Goal: Task Accomplishment & Management: Use online tool/utility

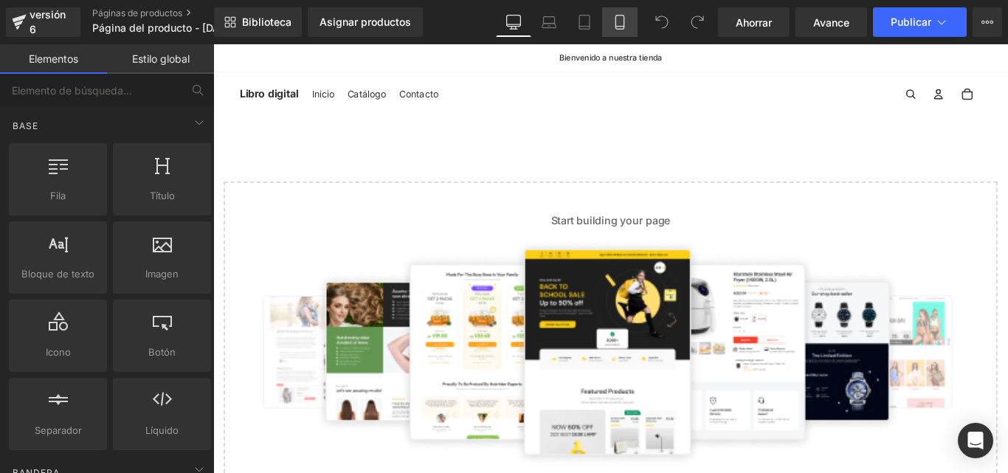
click at [616, 24] on icon at bounding box center [620, 22] width 15 height 15
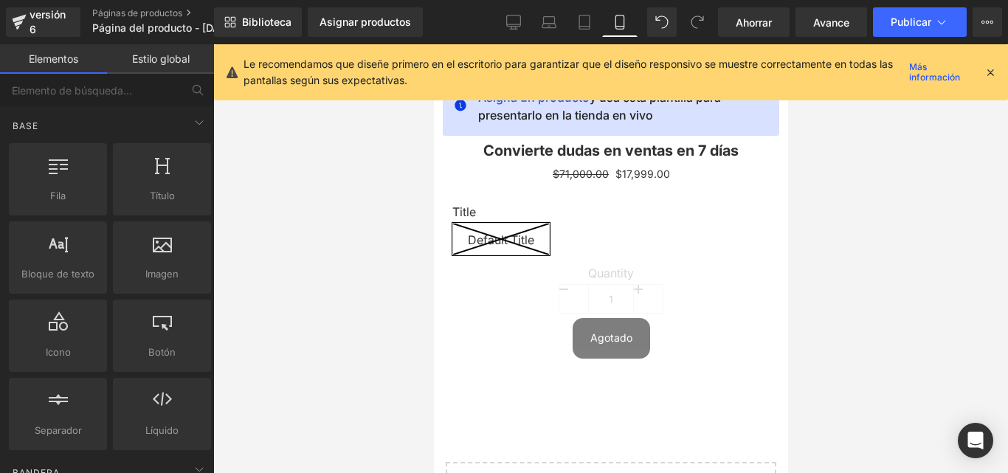
scroll to position [76, 0]
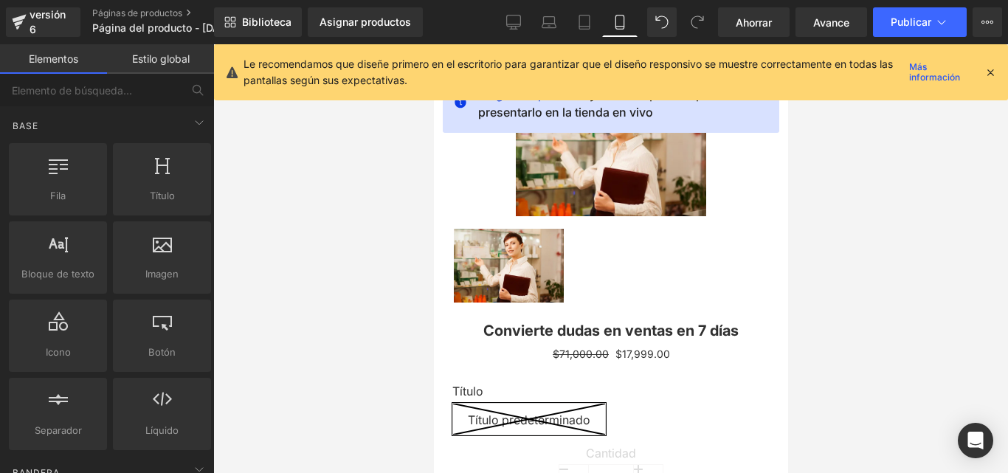
click at [985, 72] on icon at bounding box center [990, 72] width 13 height 13
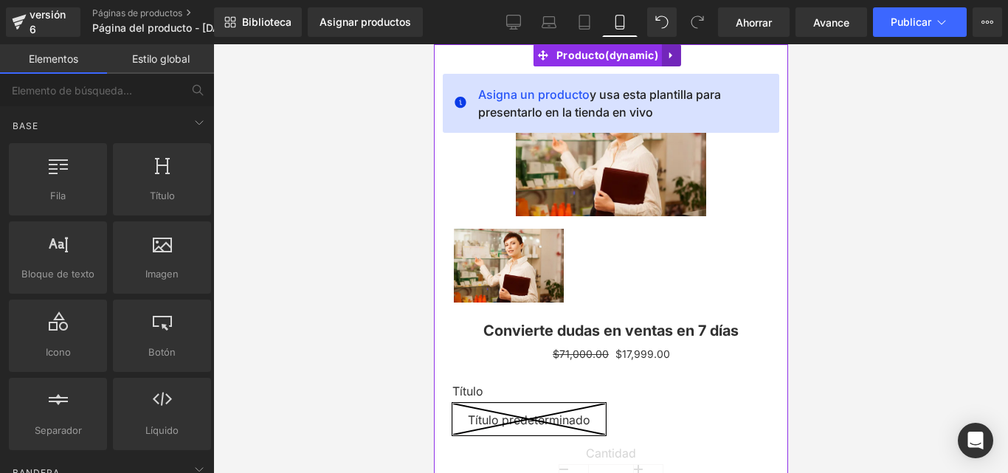
click at [673, 52] on icon at bounding box center [671, 55] width 10 height 11
click at [678, 55] on icon at bounding box center [680, 55] width 10 height 11
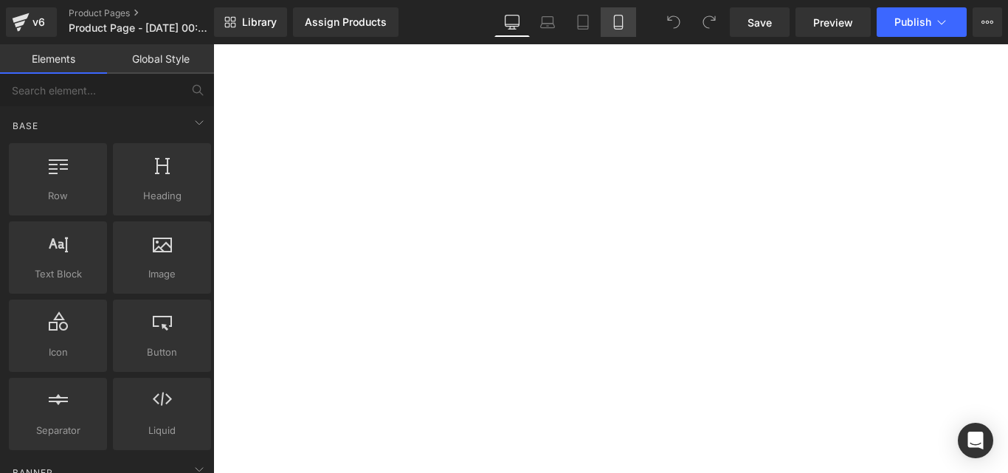
click at [626, 24] on icon at bounding box center [618, 22] width 15 height 15
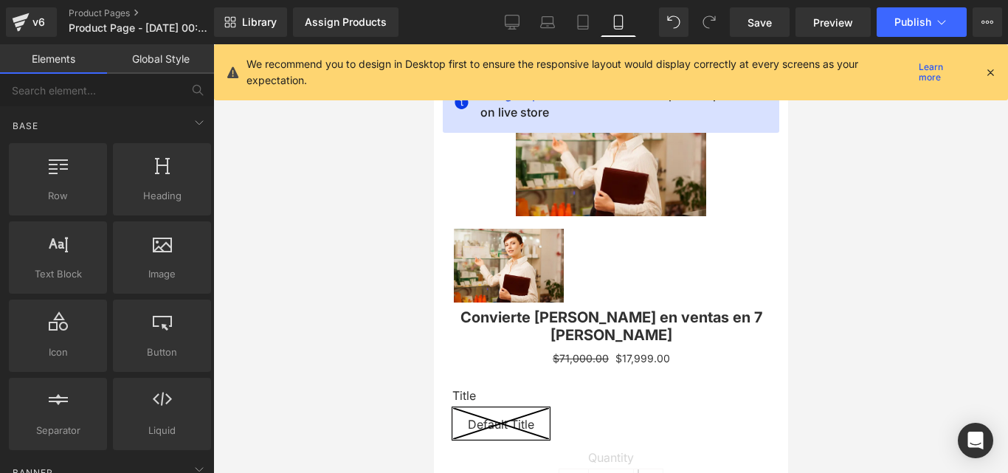
click at [986, 75] on icon at bounding box center [990, 72] width 13 height 13
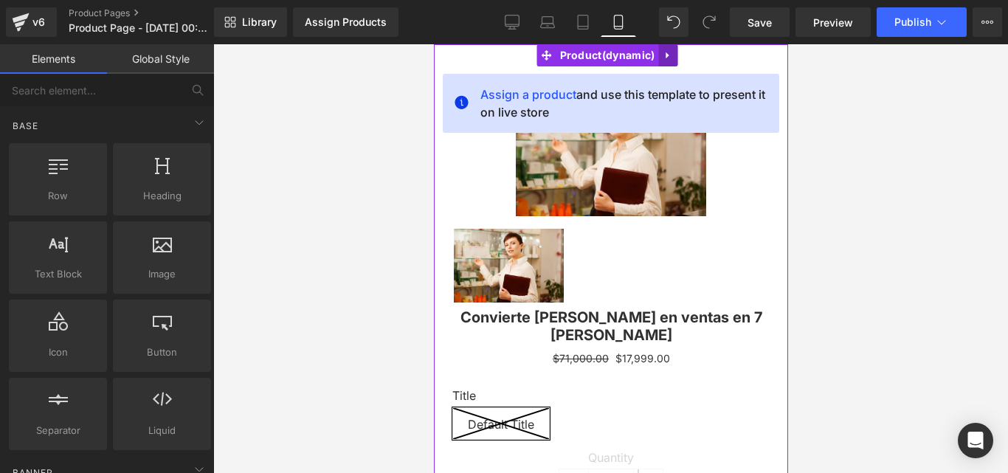
click at [670, 54] on icon at bounding box center [667, 55] width 10 height 11
click at [674, 55] on icon at bounding box center [677, 55] width 10 height 11
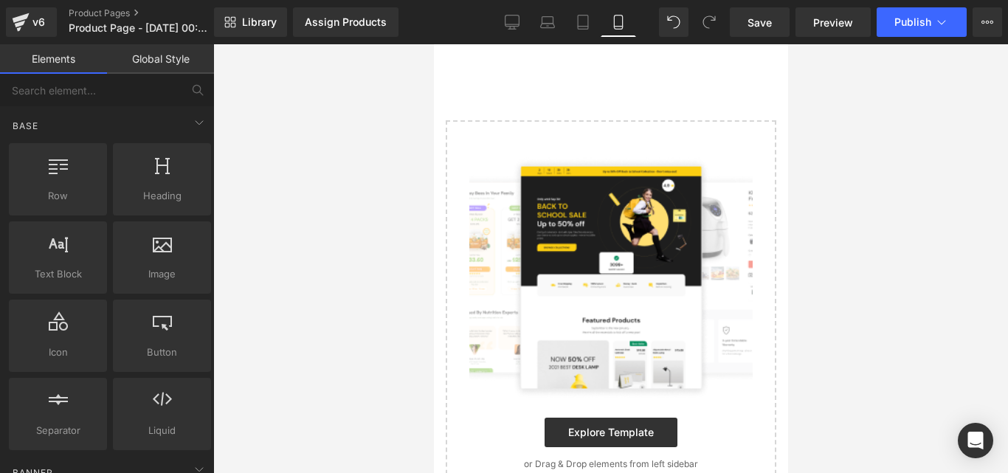
scroll to position [2, 0]
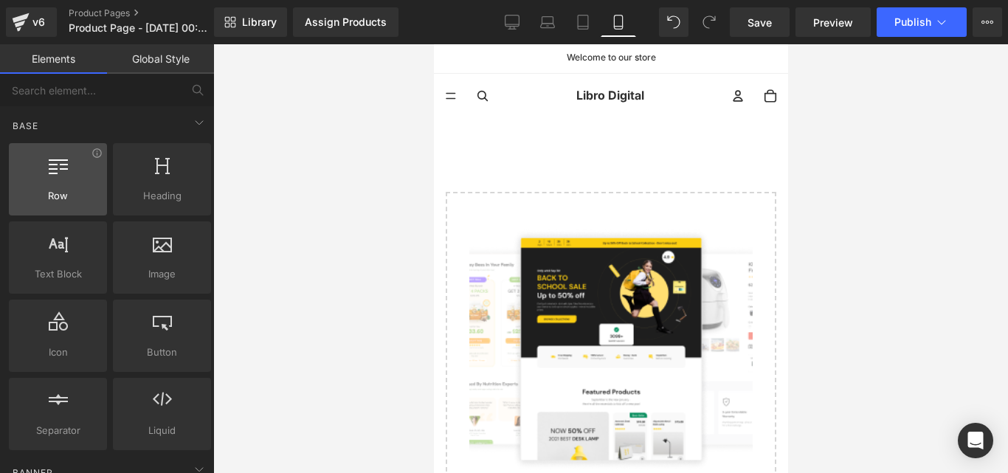
click at [52, 178] on div at bounding box center [57, 171] width 89 height 33
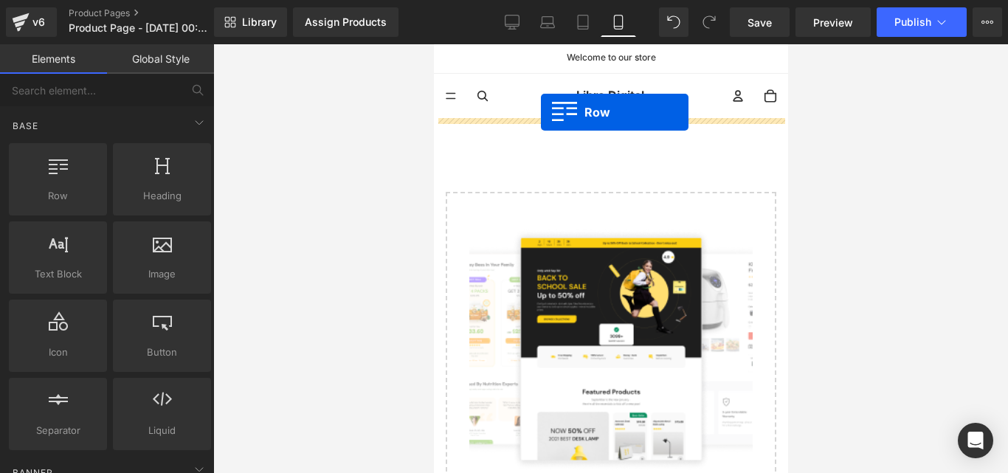
scroll to position [0, 0]
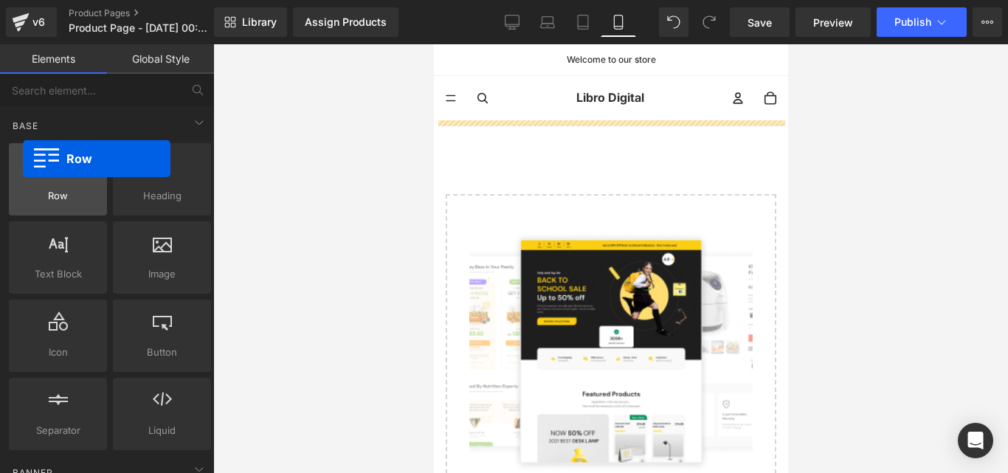
drag, startPoint x: 76, startPoint y: 189, endPoint x: 22, endPoint y: 167, distance: 58.3
click at [22, 167] on div "Row rows, columns, layouts, div" at bounding box center [58, 179] width 98 height 72
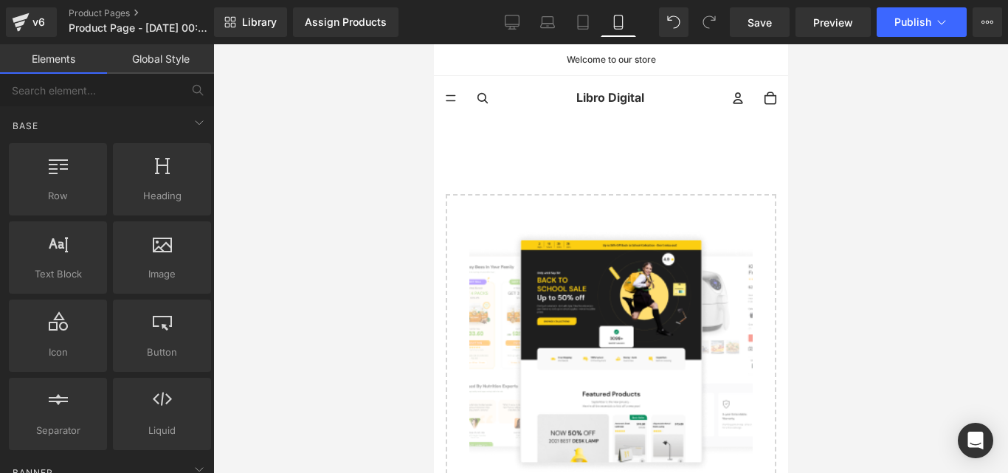
click at [567, 92] on link "Libro Digital" at bounding box center [609, 98] width 223 height 44
click at [452, 97] on summary "Menú" at bounding box center [450, 98] width 34 height 34
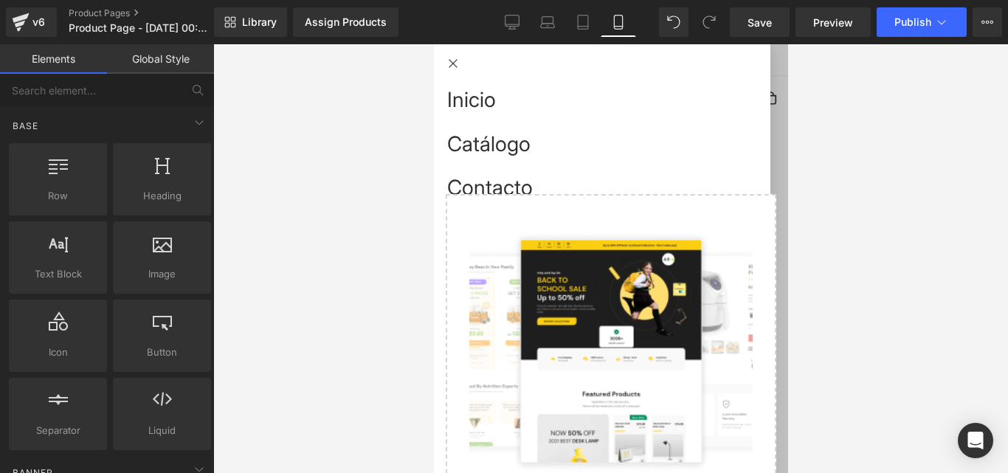
click at [453, 62] on button "Cerrar" at bounding box center [452, 63] width 38 height 38
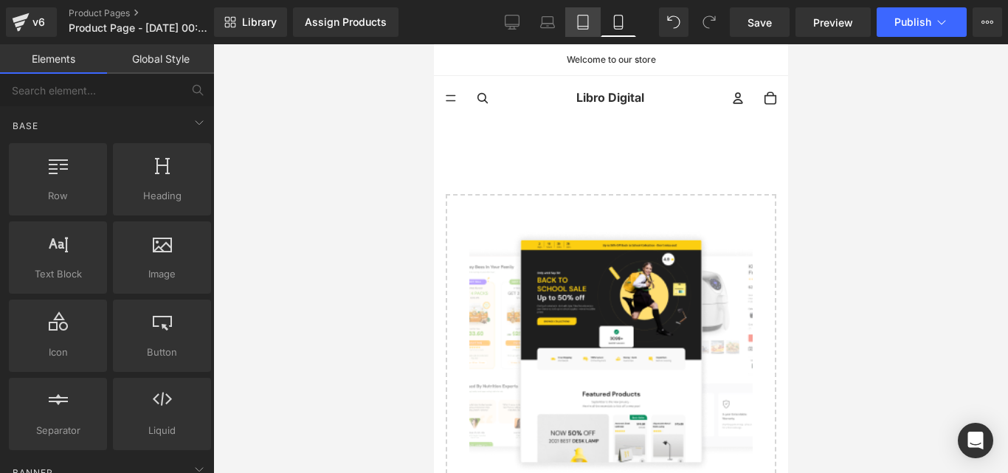
click at [585, 23] on icon at bounding box center [583, 22] width 15 height 15
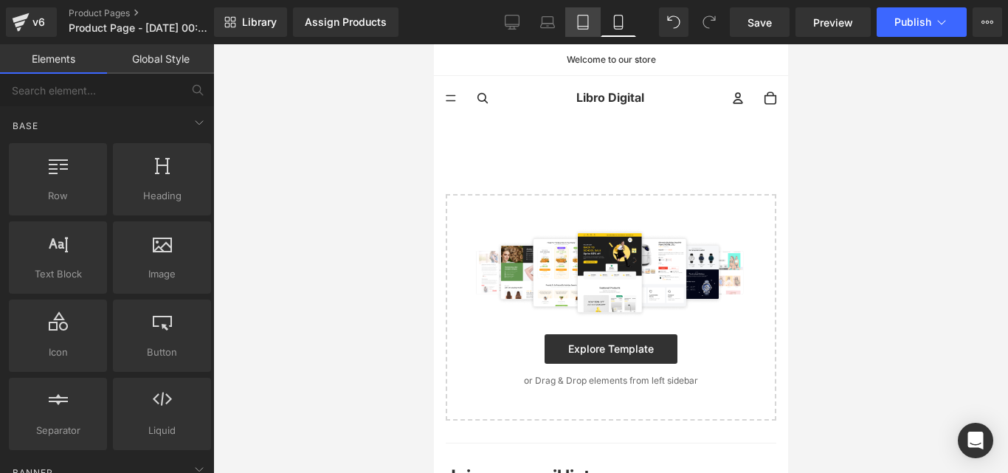
scroll to position [80, 0]
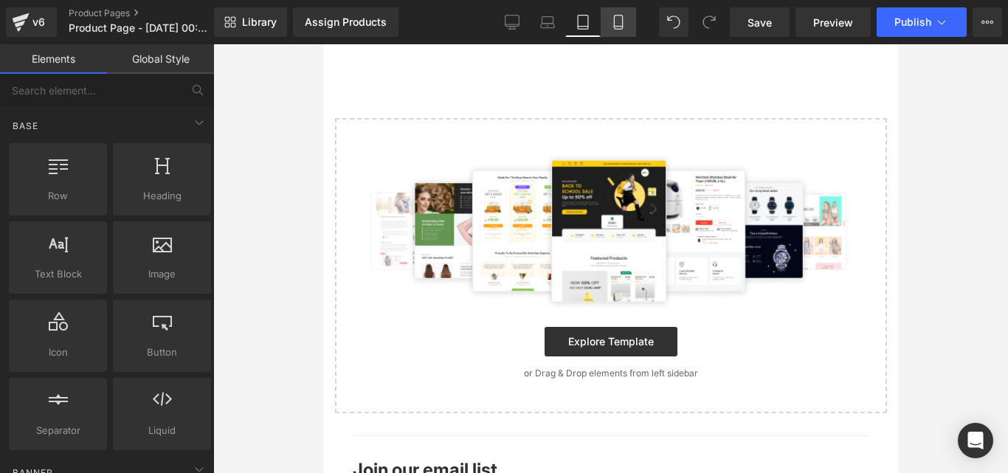
click at [616, 23] on icon at bounding box center [618, 22] width 15 height 15
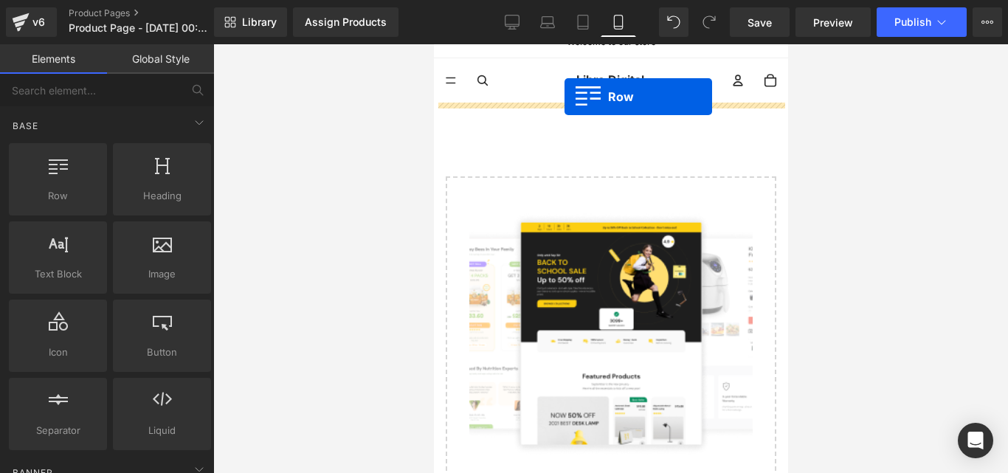
scroll to position [0, 0]
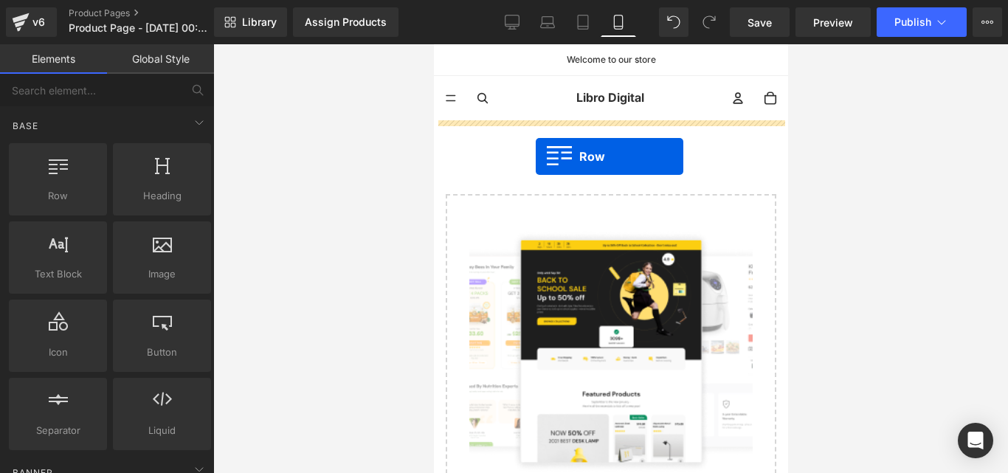
drag, startPoint x: 556, startPoint y: 235, endPoint x: 535, endPoint y: 157, distance: 80.9
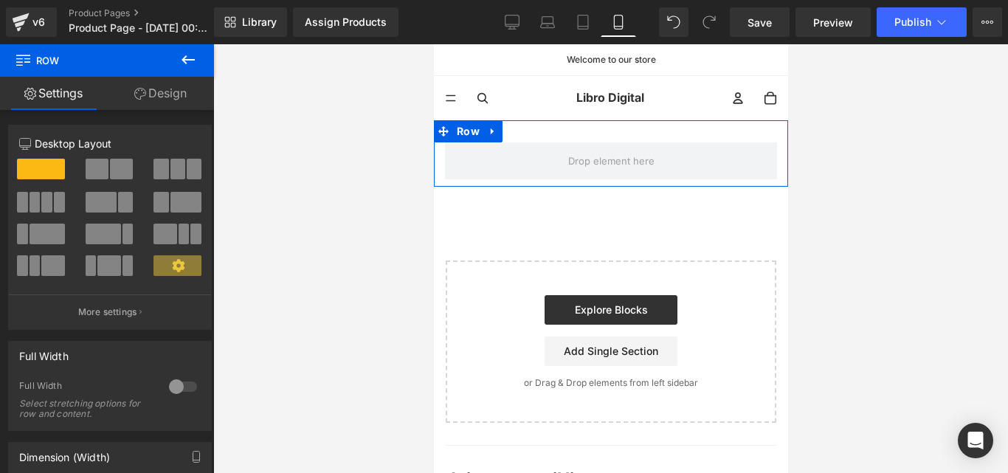
click at [50, 94] on link "Settings" at bounding box center [53, 93] width 107 height 33
click at [201, 55] on button at bounding box center [188, 60] width 52 height 32
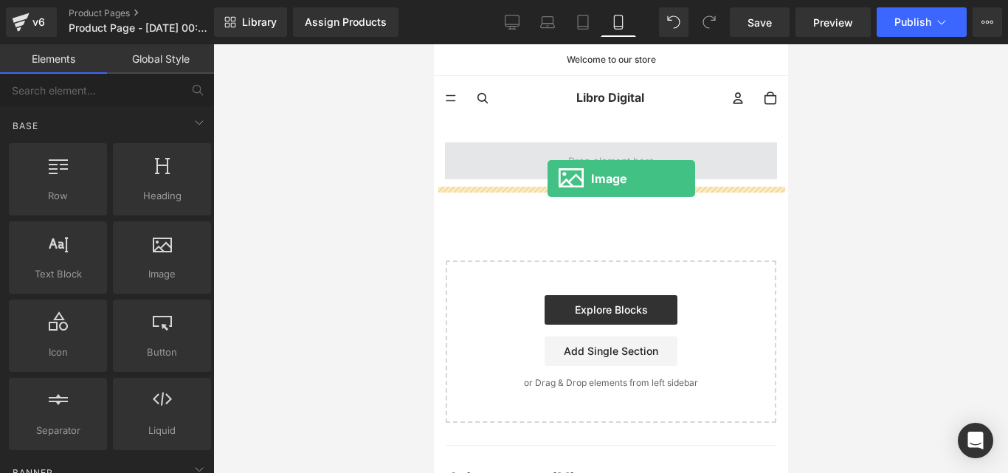
drag, startPoint x: 611, startPoint y: 300, endPoint x: 544, endPoint y: 167, distance: 148.9
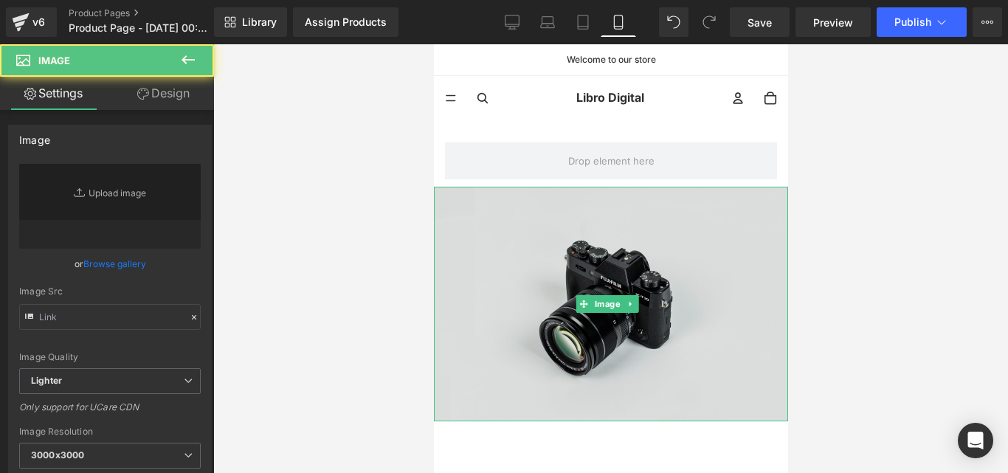
type input "//[DOMAIN_NAME][URL]"
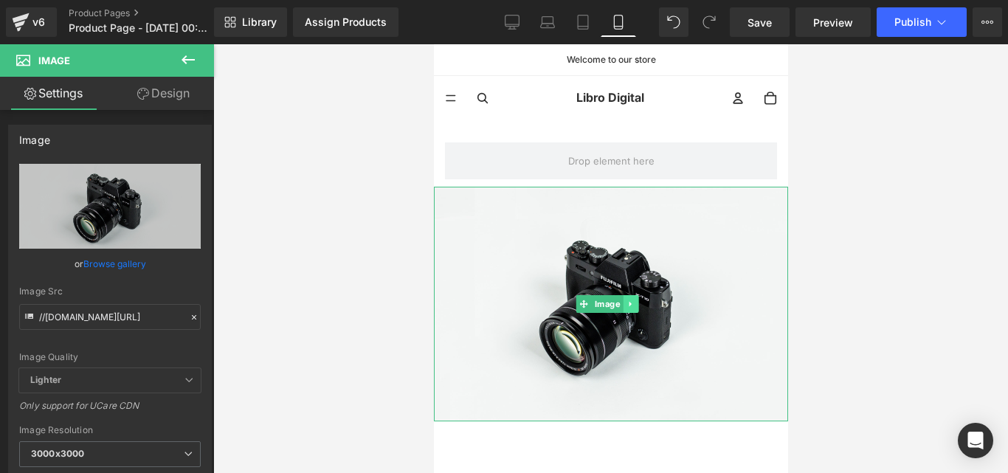
click at [629, 302] on icon at bounding box center [629, 304] width 2 height 5
drag, startPoint x: 634, startPoint y: 303, endPoint x: 610, endPoint y: 296, distance: 25.3
click at [635, 303] on icon at bounding box center [638, 304] width 8 height 8
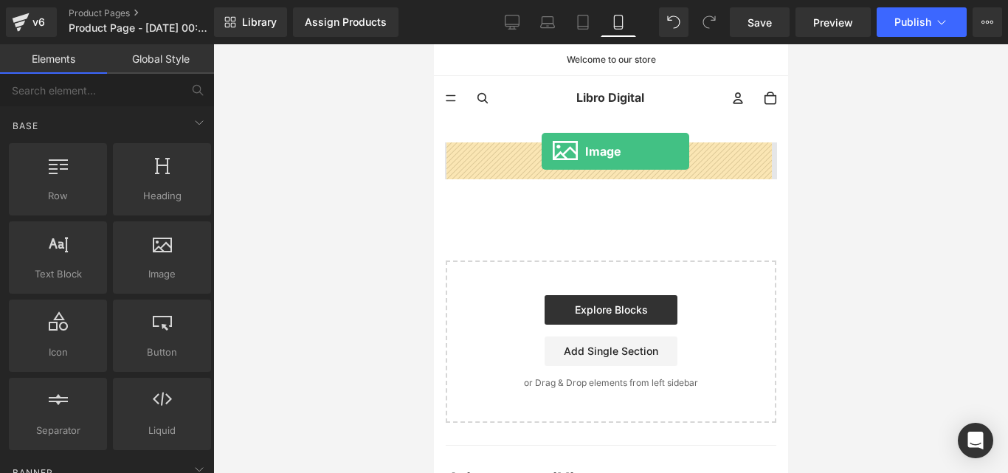
drag, startPoint x: 597, startPoint y: 327, endPoint x: 541, endPoint y: 151, distance: 184.2
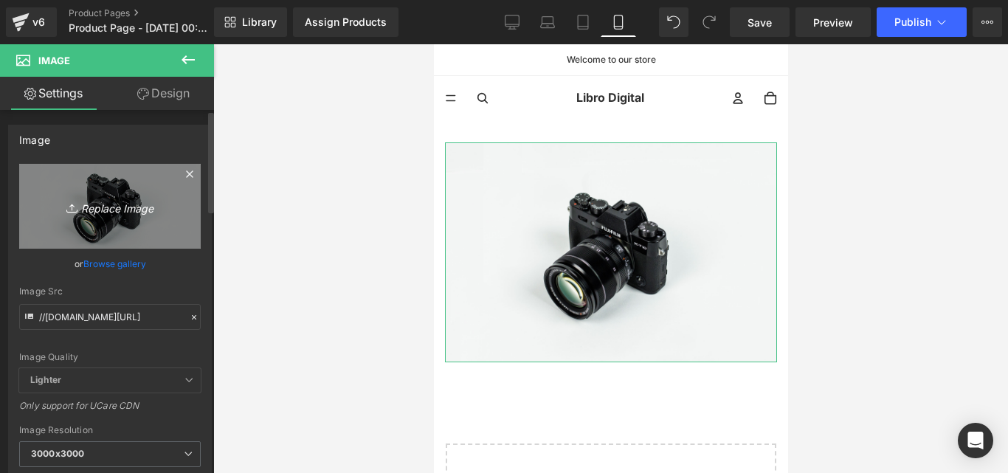
click at [120, 194] on link "Replace Image" at bounding box center [110, 206] width 182 height 85
type input "C:\fakepath\64027086-two-girls-shaking-hands-isolated-on-white-background.jpg"
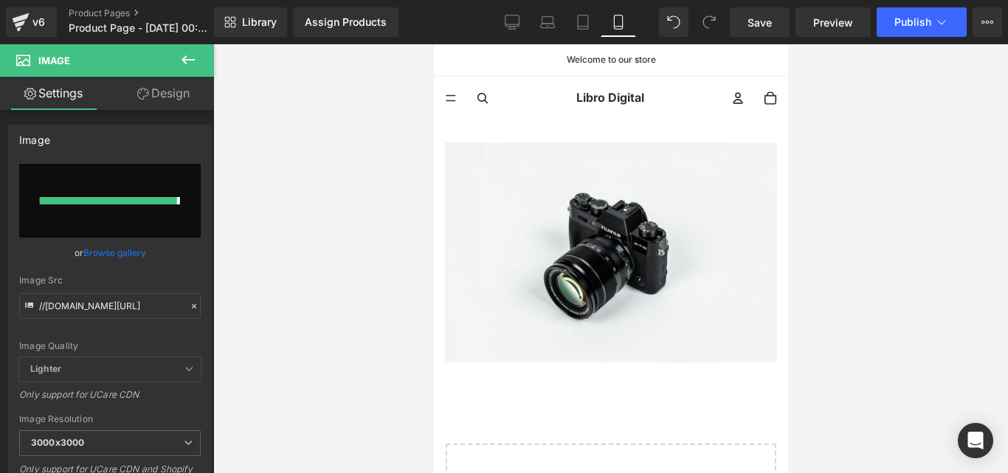
type input "[URL][DOMAIN_NAME]"
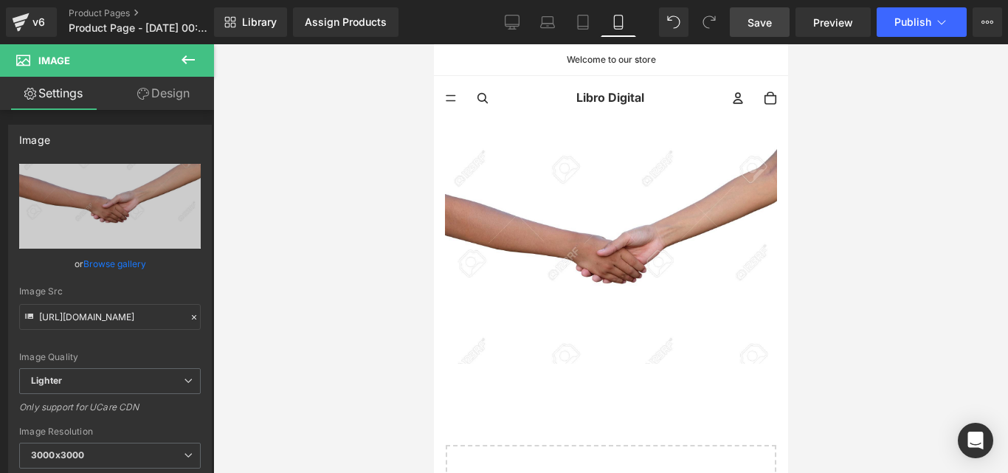
click at [763, 21] on span "Save" at bounding box center [760, 23] width 24 height 16
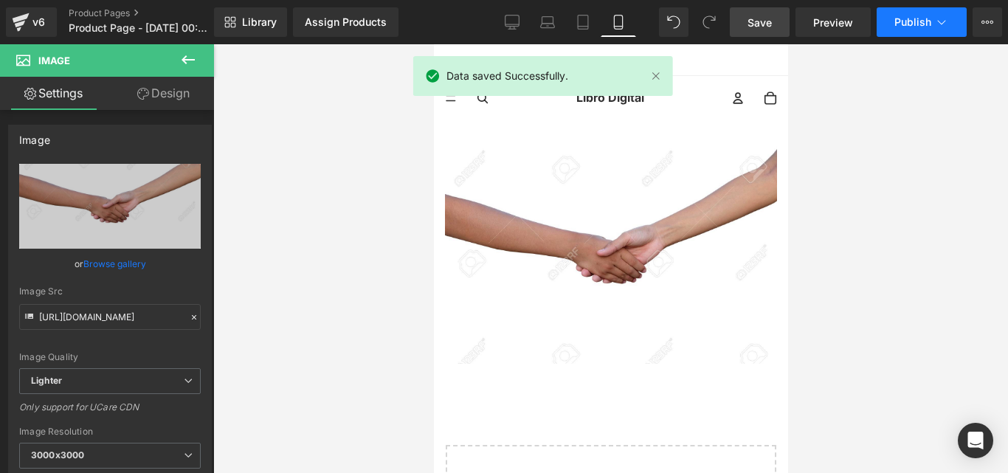
click at [925, 16] on span "Publish" at bounding box center [913, 22] width 37 height 12
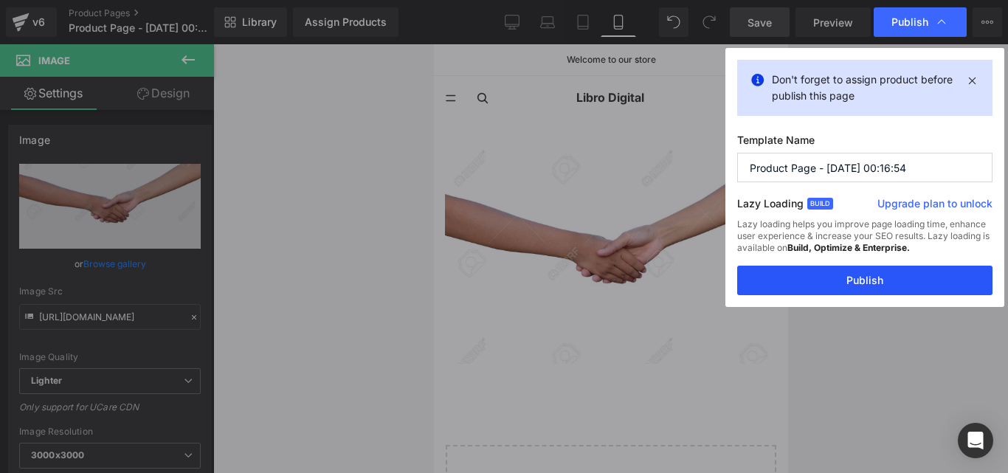
click at [890, 284] on button "Publish" at bounding box center [865, 281] width 255 height 30
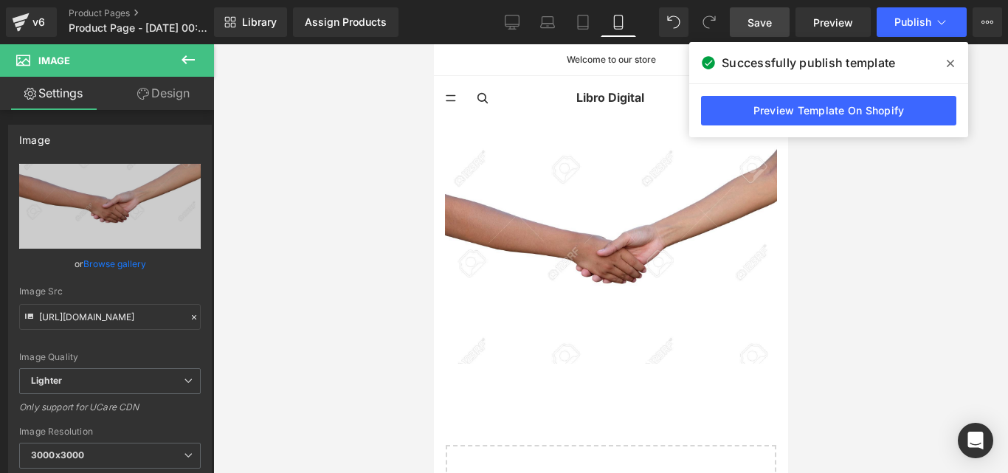
click at [952, 62] on icon at bounding box center [950, 63] width 7 height 7
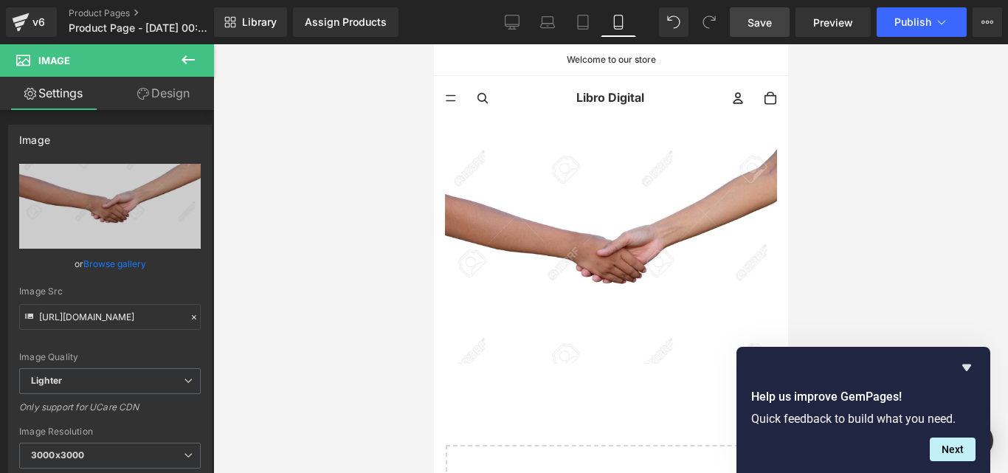
click at [190, 57] on icon at bounding box center [188, 60] width 18 height 18
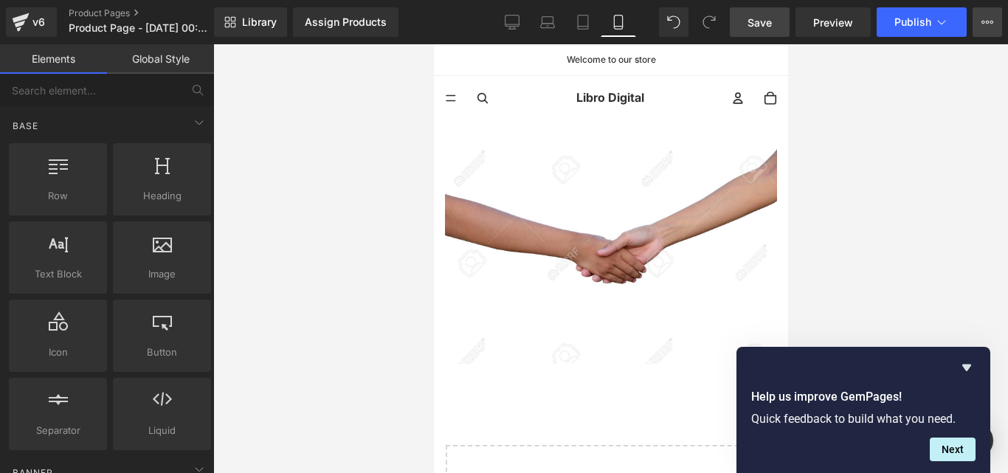
click at [994, 23] on button "Upgrade Plan View Live Page View with current Template Save Template to Library…" at bounding box center [988, 22] width 30 height 30
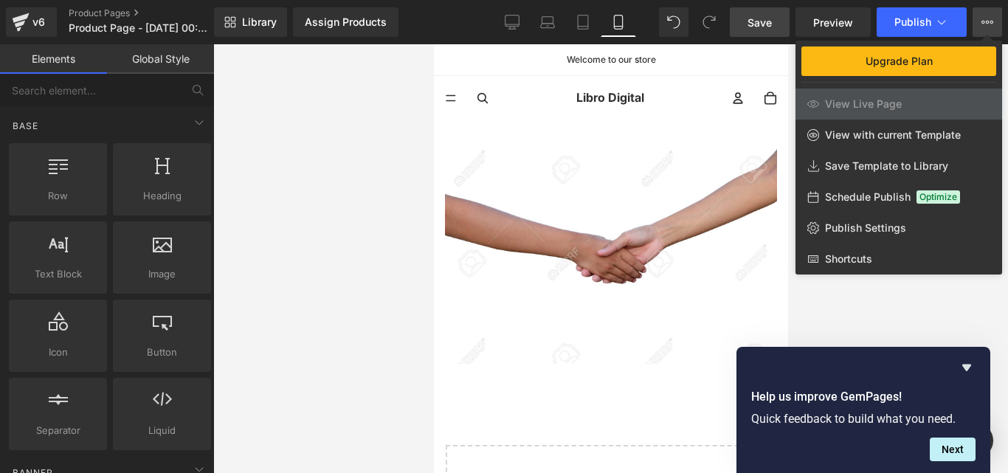
click at [994, 23] on button "Upgrade Plan View Live Page View with current Template Save Template to Library…" at bounding box center [988, 22] width 30 height 30
